Goal: Book appointment/travel/reservation

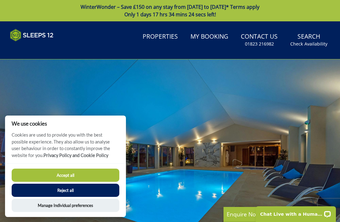
click at [163, 36] on link "Properties" at bounding box center [160, 37] width 40 height 14
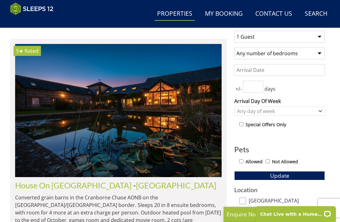
scroll to position [233, 0]
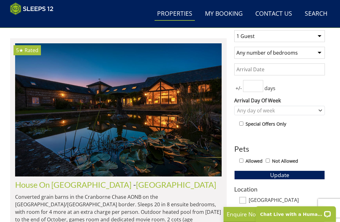
click at [320, 33] on select "1 Guest 2 Guests 3 Guests 4 Guests 5 Guests 6 Guests 7 Guests 8 Guests 9 Guests…" at bounding box center [279, 36] width 91 height 12
select select "7"
click at [289, 68] on input "Date" at bounding box center [279, 70] width 91 height 12
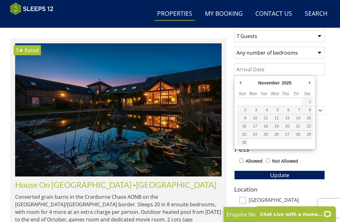
type input "[DATE]"
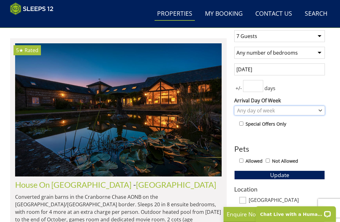
click at [295, 110] on div "Any day of week" at bounding box center [275, 110] width 81 height 7
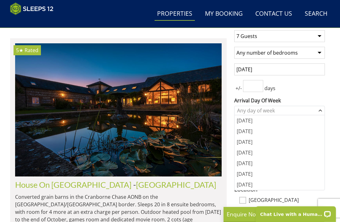
click at [243, 164] on div "[DATE]" at bounding box center [279, 163] width 90 height 11
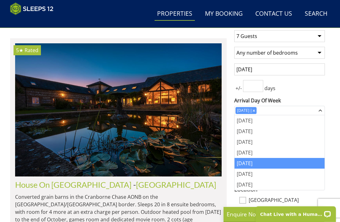
click at [318, 89] on div "+/- days" at bounding box center [279, 86] width 91 height 12
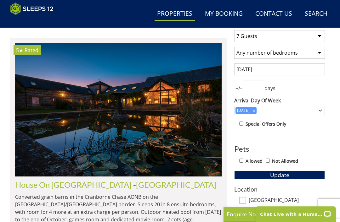
click at [279, 176] on span "Update" at bounding box center [279, 175] width 19 height 8
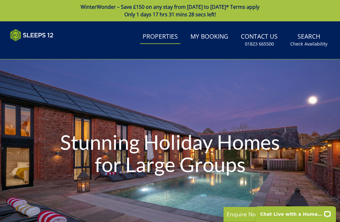
scroll to position [7, 0]
